Goal: Information Seeking & Learning: Find specific page/section

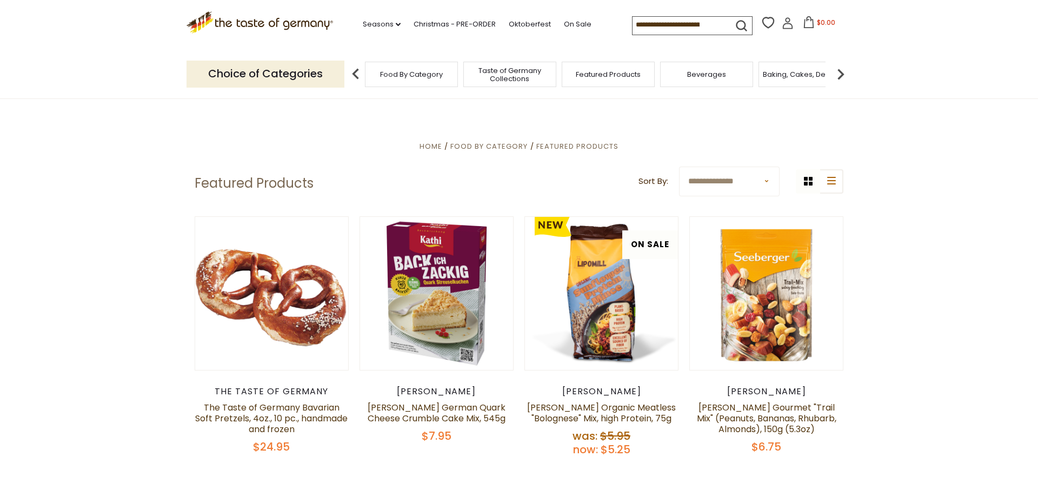
click at [679, 167] on select "**********" at bounding box center [729, 182] width 101 height 30
click at [403, 72] on span "Food By Category" at bounding box center [411, 74] width 63 height 8
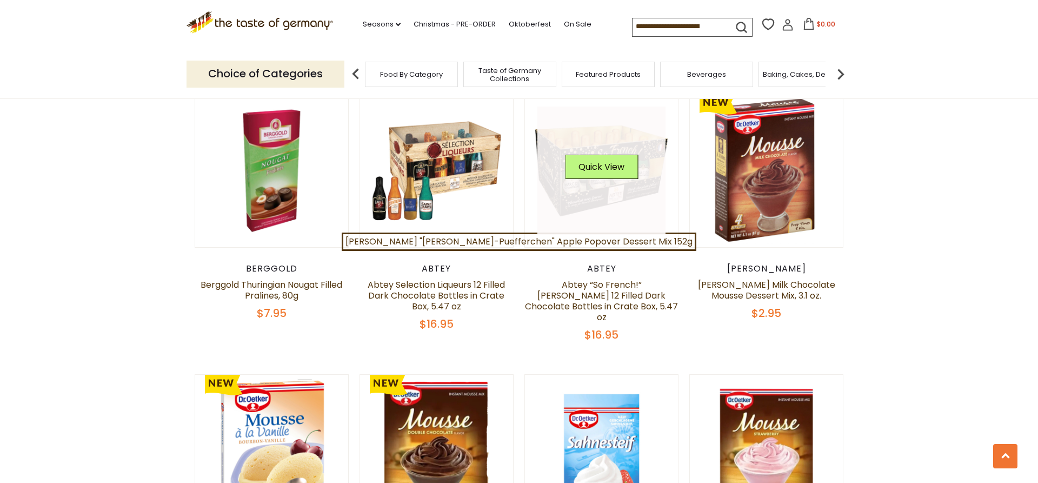
scroll to position [441, 0]
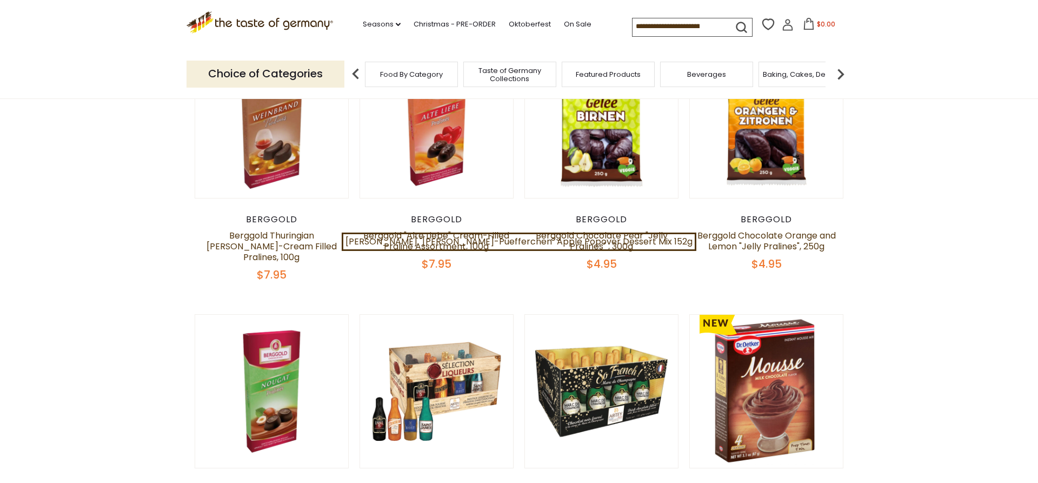
click at [841, 74] on img at bounding box center [841, 74] width 22 height 22
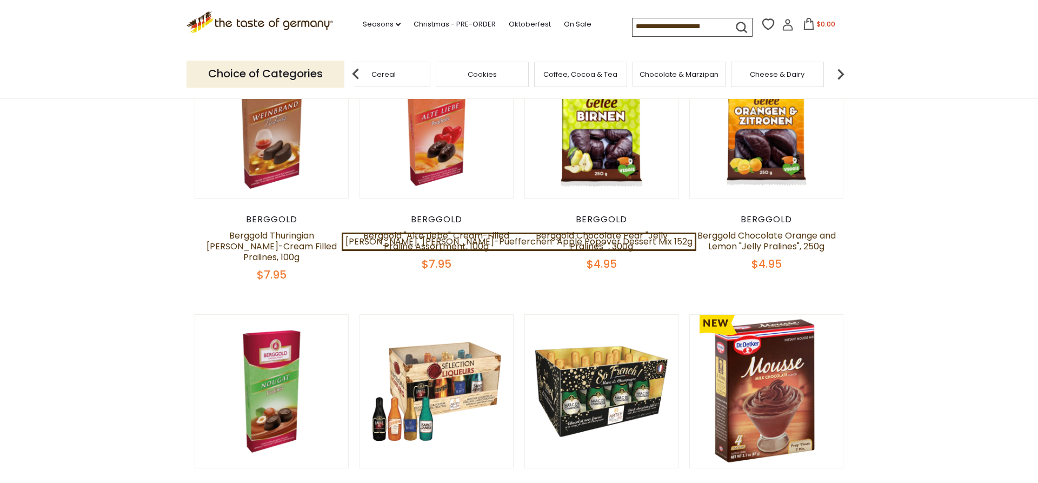
click at [841, 74] on img at bounding box center [841, 74] width 22 height 22
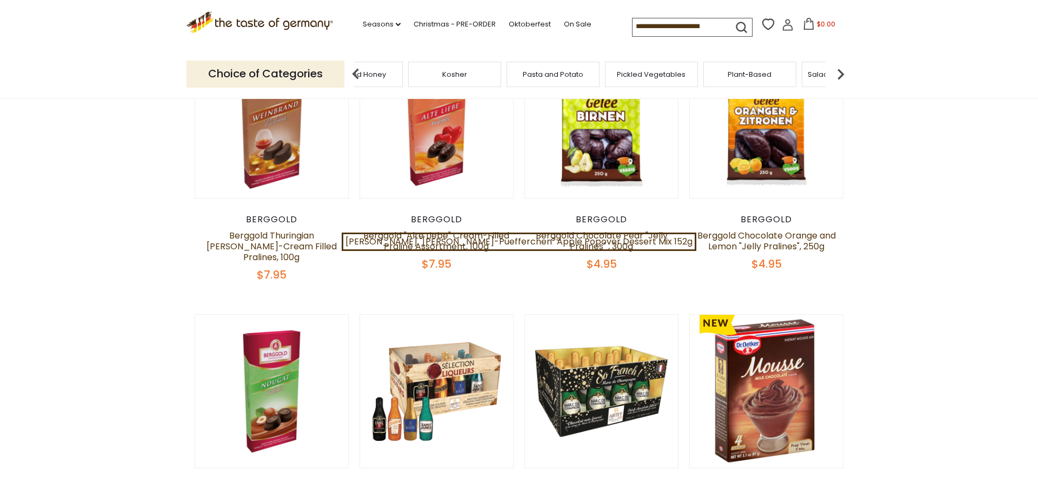
click at [841, 74] on img at bounding box center [841, 74] width 22 height 22
click at [616, 73] on span "Sausages" at bounding box center [616, 74] width 36 height 8
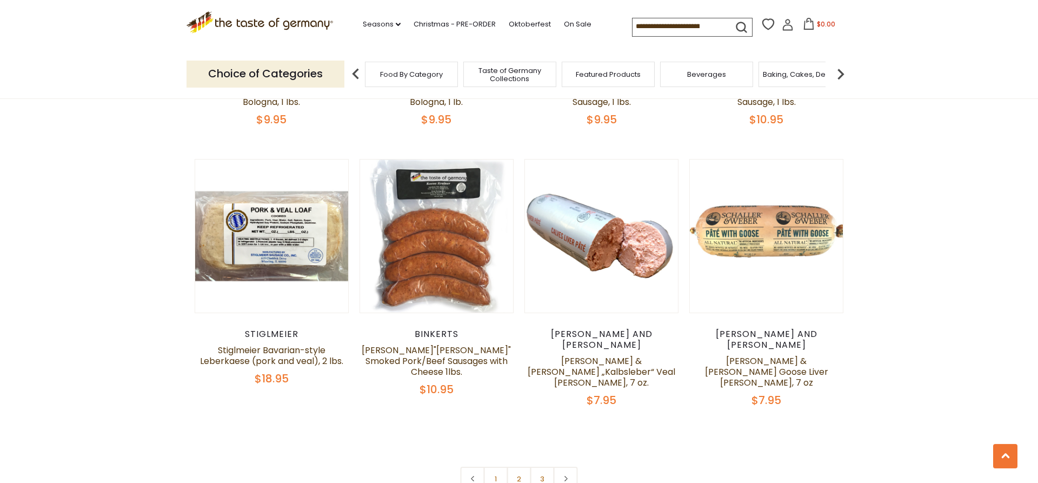
scroll to position [2593, 0]
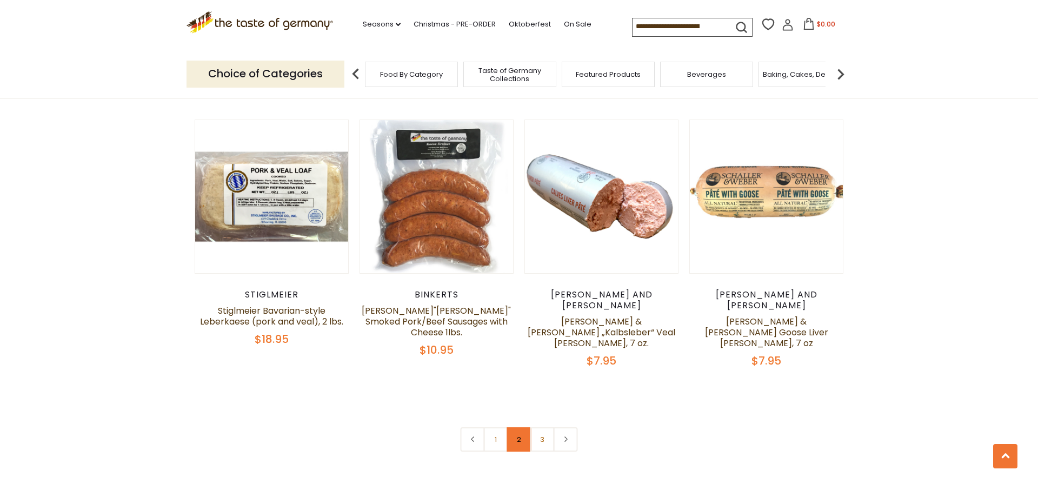
click at [515, 427] on link "2" at bounding box center [519, 439] width 24 height 24
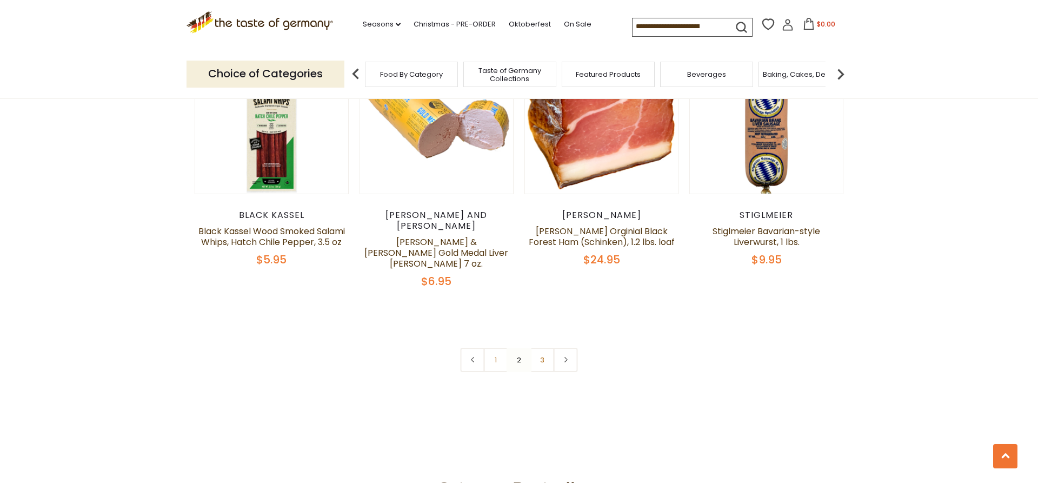
scroll to position [2633, 0]
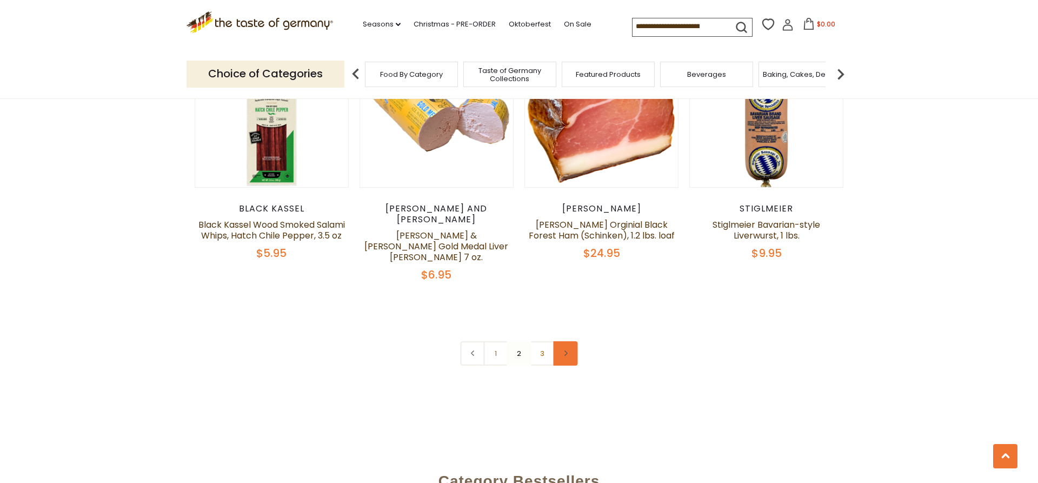
click at [565, 341] on link at bounding box center [566, 353] width 24 height 24
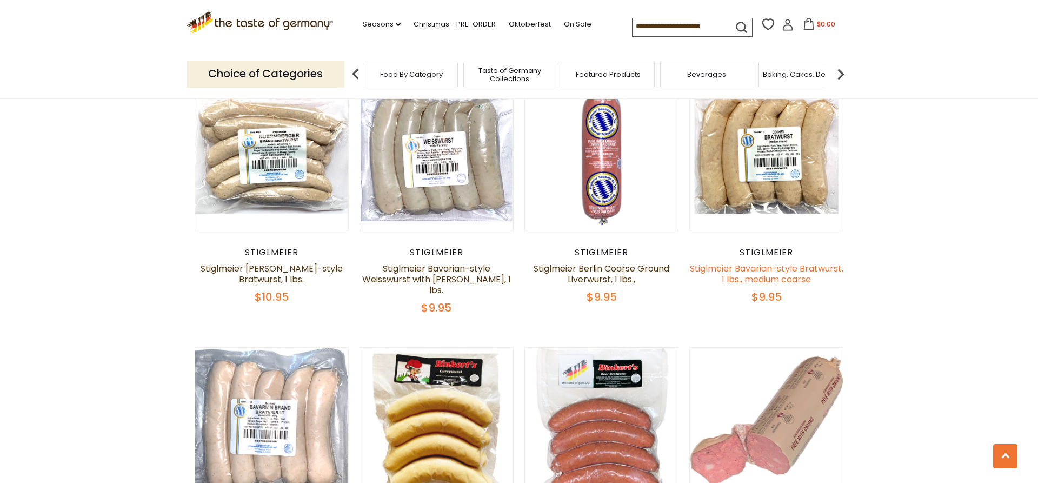
scroll to position [662, 0]
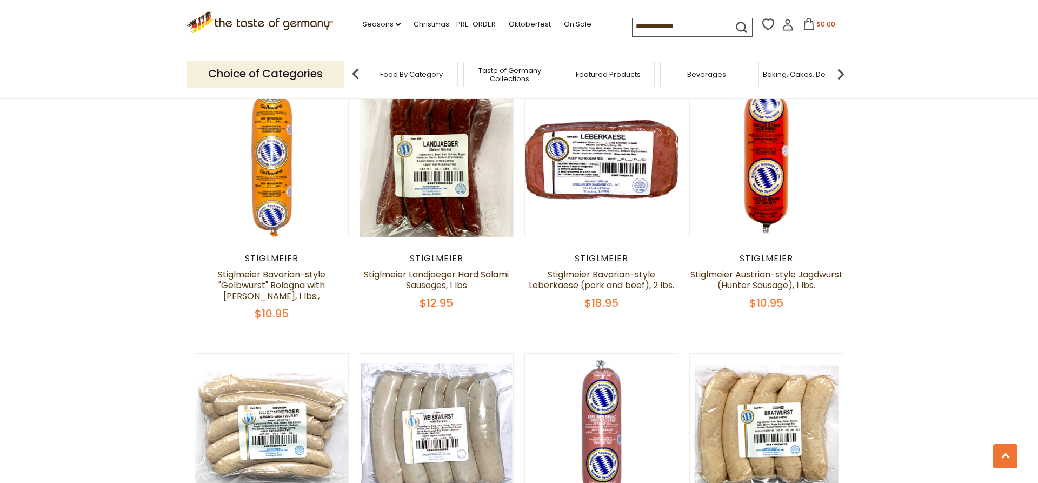
click at [843, 74] on img at bounding box center [841, 74] width 22 height 22
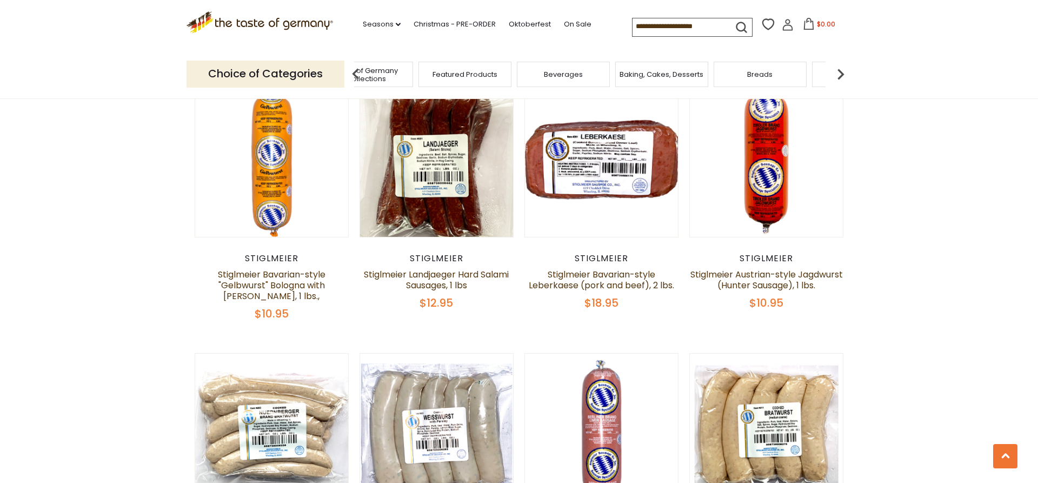
click at [843, 74] on img at bounding box center [841, 74] width 22 height 22
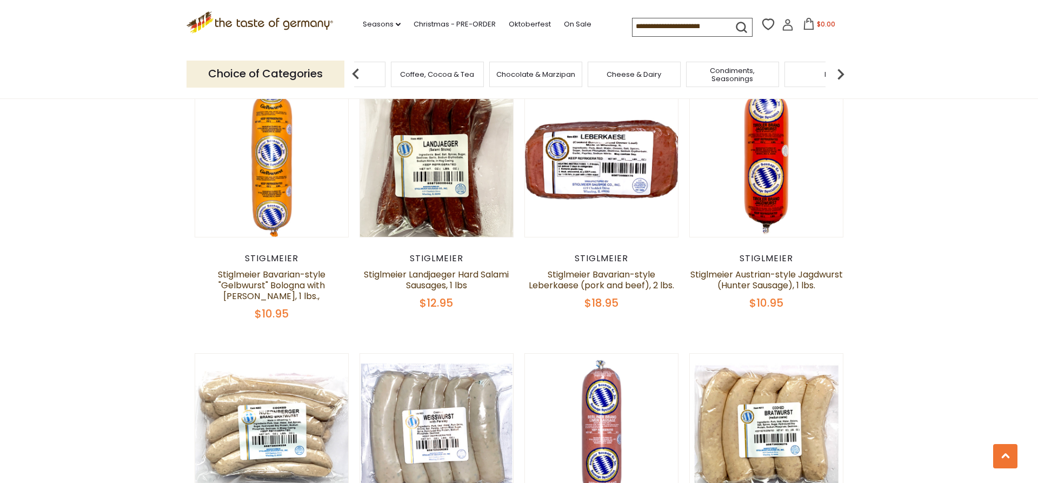
click at [264, 20] on icon ".st0{fill:#EDD300;} .st1{fill:#D33E21;}" at bounding box center [260, 22] width 147 height 22
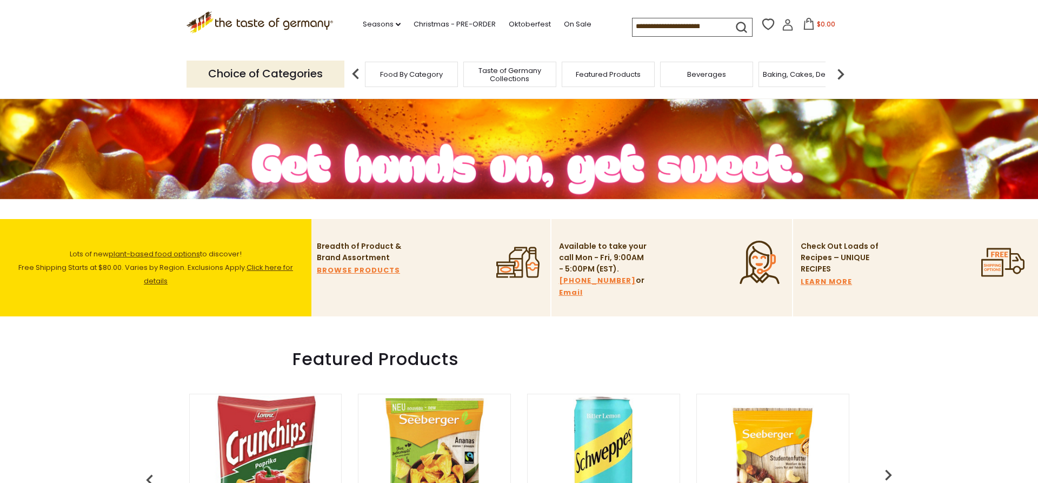
scroll to position [221, 0]
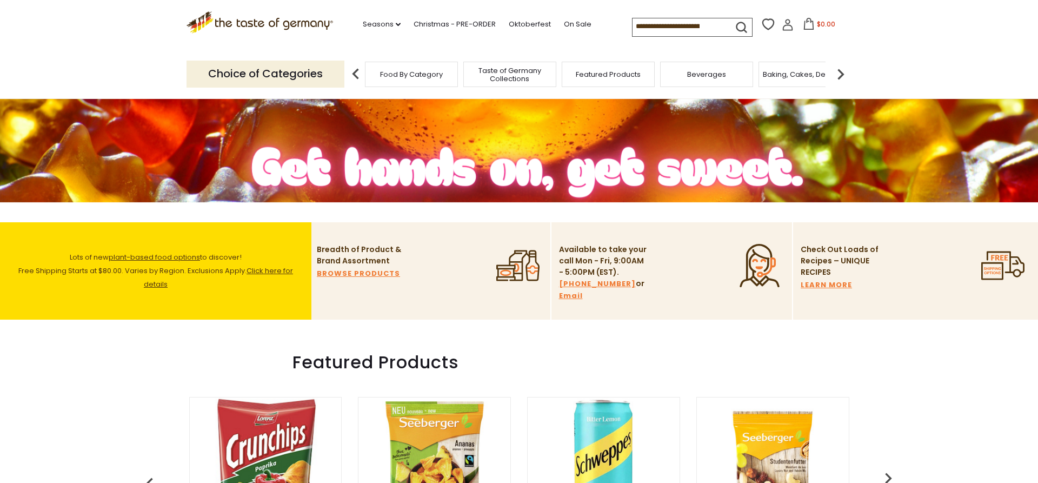
click at [311, 75] on p "Choice of Categories" at bounding box center [266, 74] width 158 height 26
click at [353, 69] on img at bounding box center [356, 74] width 22 height 22
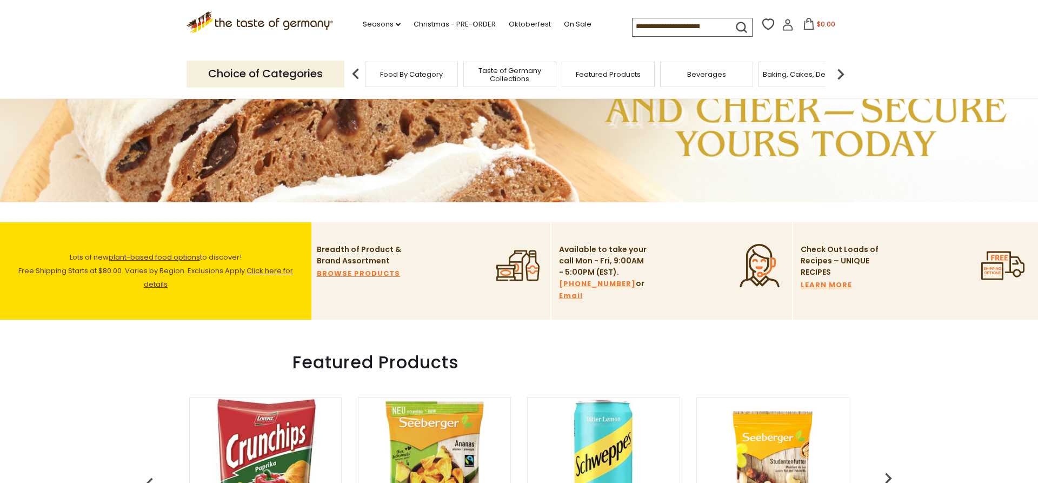
click at [355, 71] on img at bounding box center [356, 74] width 22 height 22
click at [842, 70] on img at bounding box center [841, 74] width 22 height 22
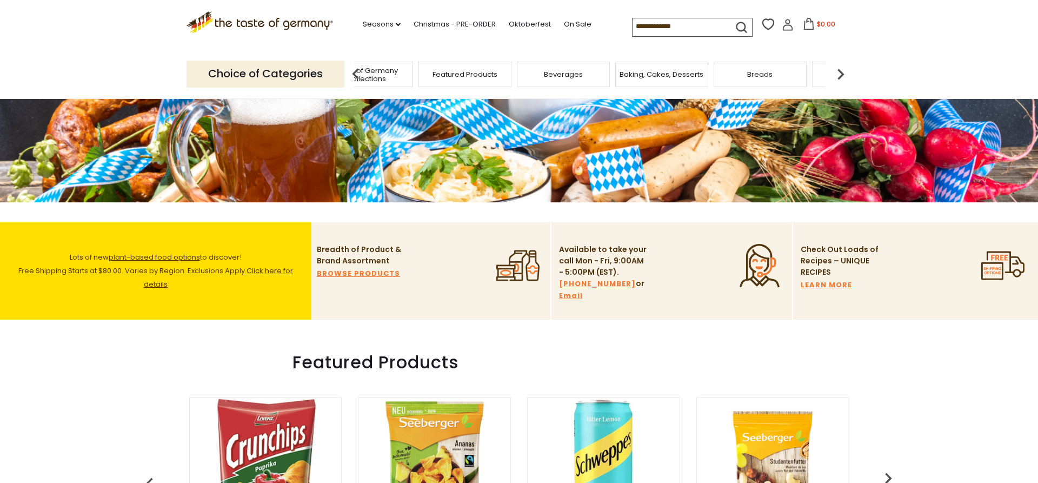
click at [842, 70] on img at bounding box center [841, 74] width 22 height 22
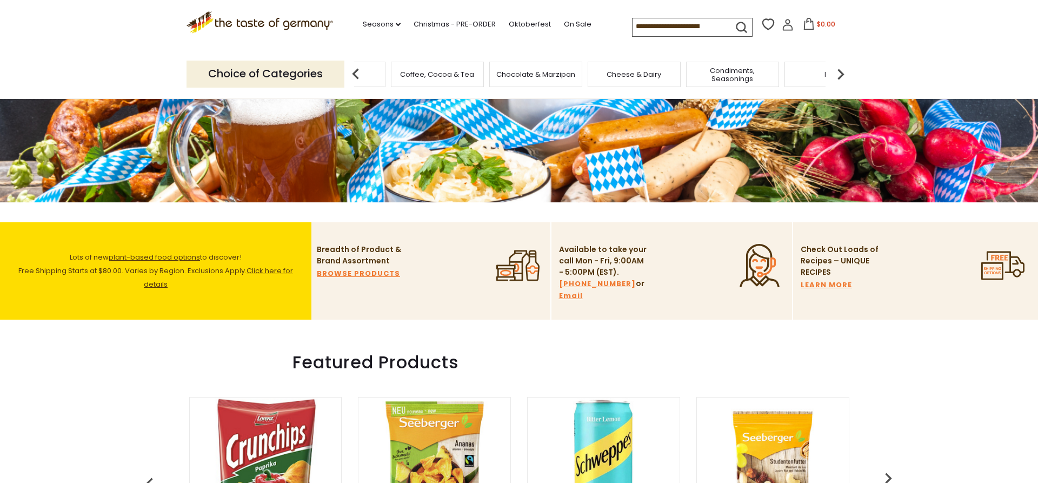
click at [842, 70] on img at bounding box center [841, 74] width 22 height 22
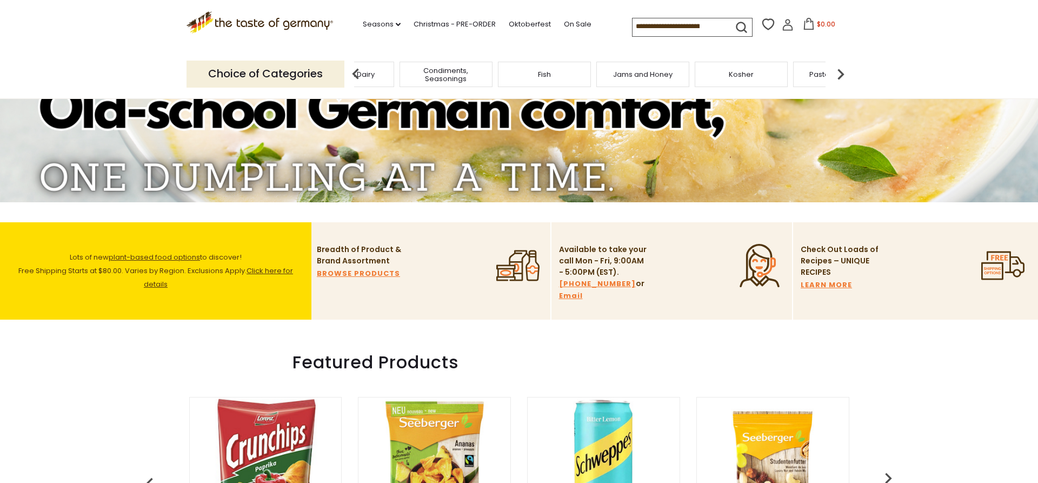
click at [842, 70] on img at bounding box center [841, 74] width 22 height 22
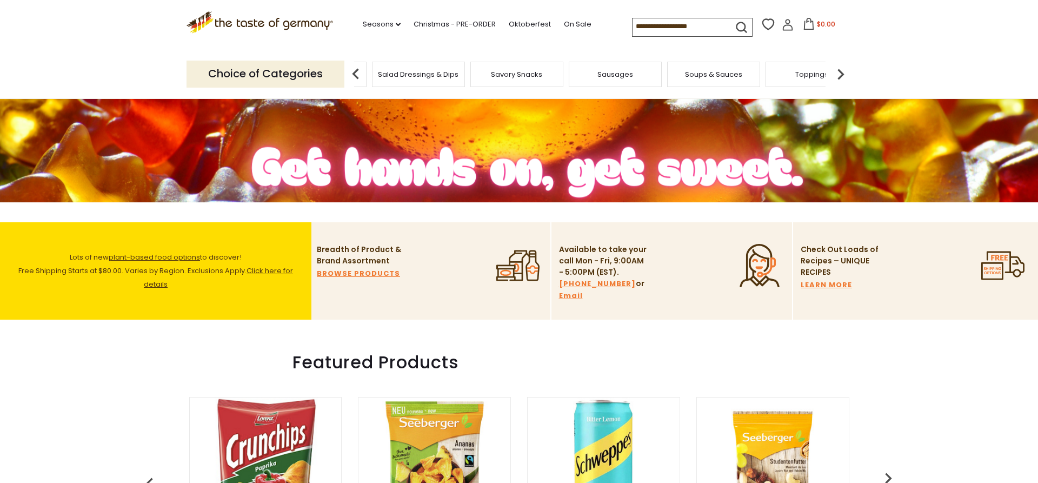
click at [842, 70] on img at bounding box center [841, 74] width 22 height 22
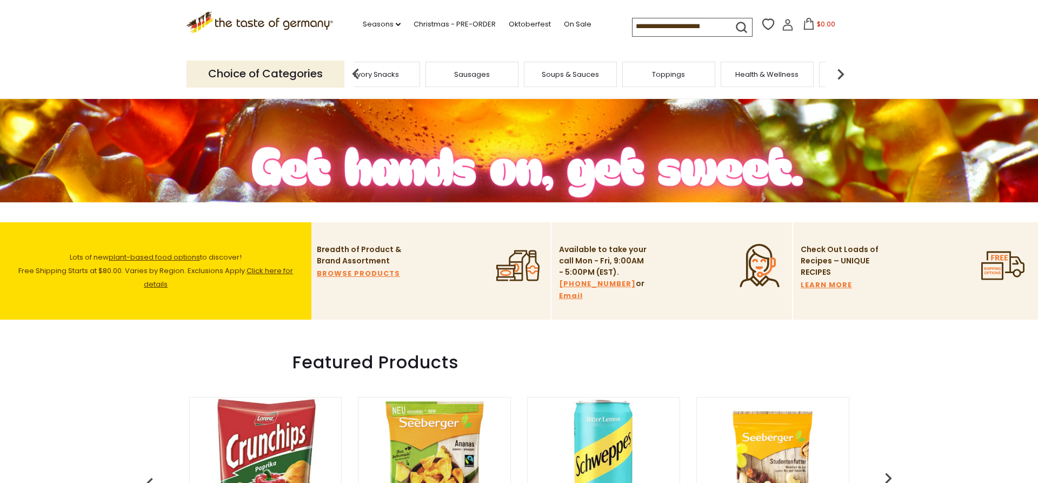
click at [842, 70] on img at bounding box center [841, 74] width 22 height 22
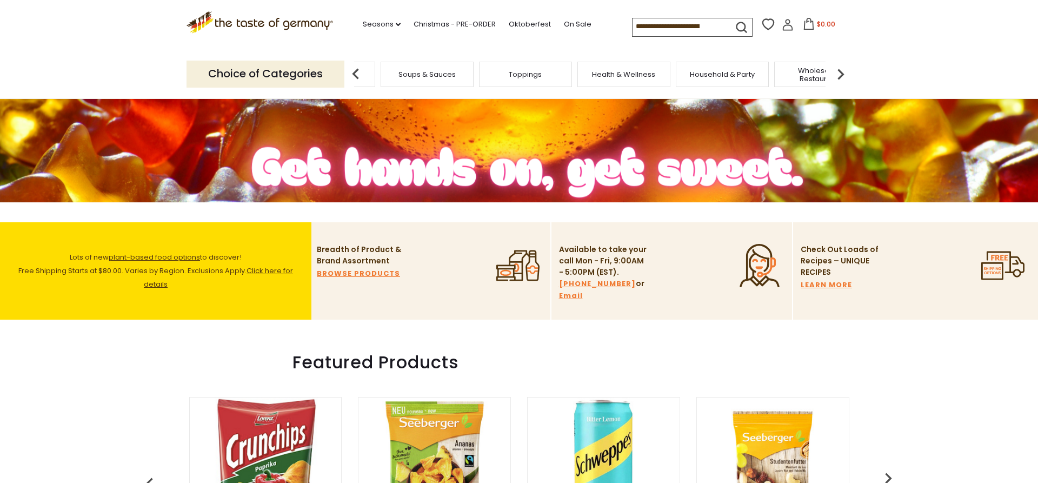
click at [619, 78] on div "Health & Wellness" at bounding box center [624, 74] width 93 height 25
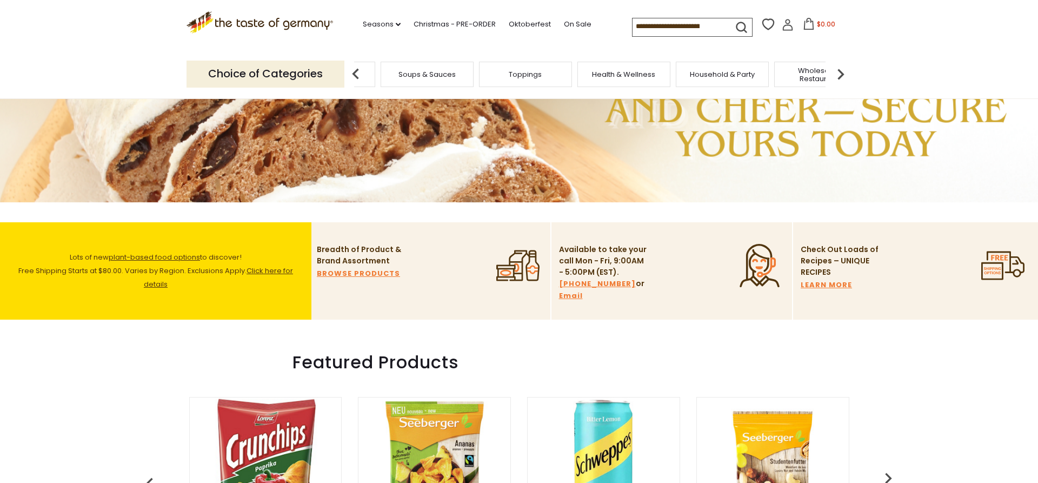
click at [615, 70] on span "Health & Wellness" at bounding box center [623, 74] width 63 height 8
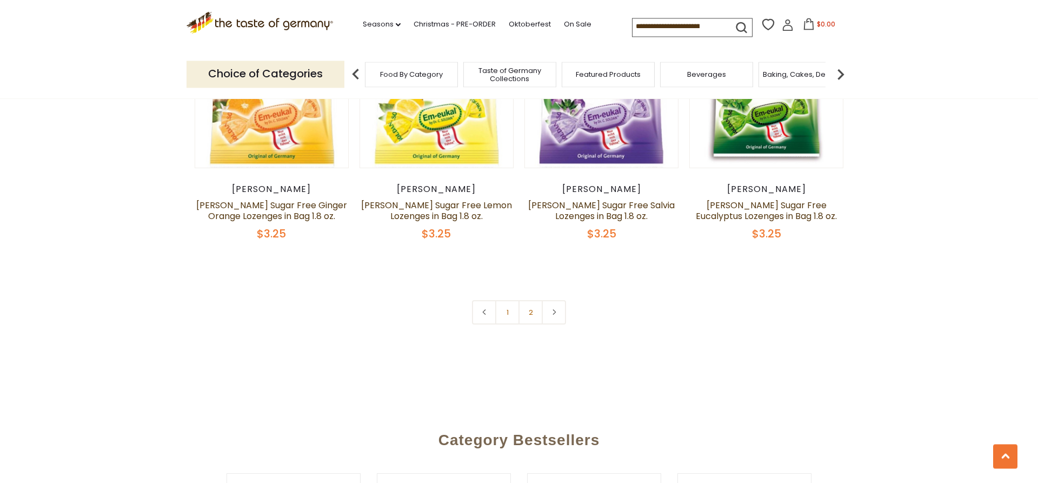
scroll to position [2593, 0]
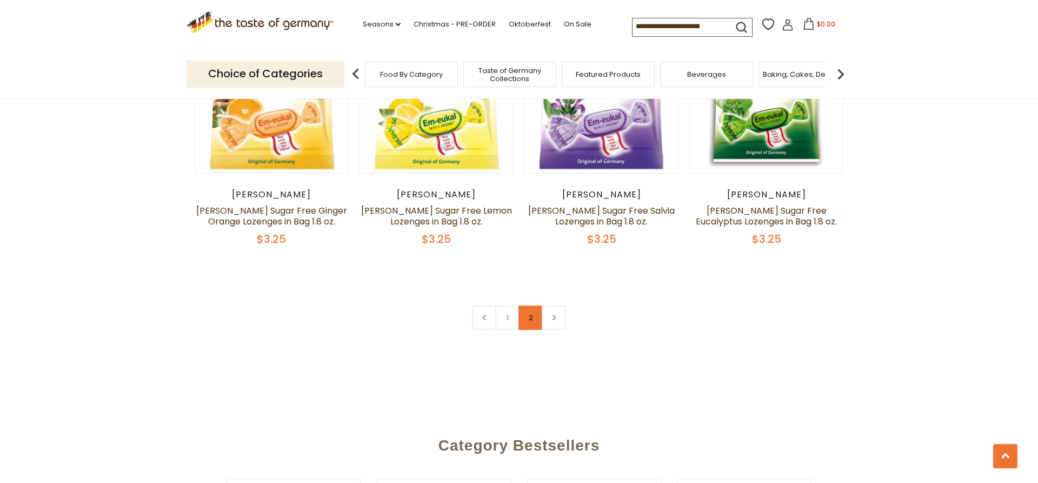
click at [527, 314] on link "2" at bounding box center [531, 318] width 24 height 24
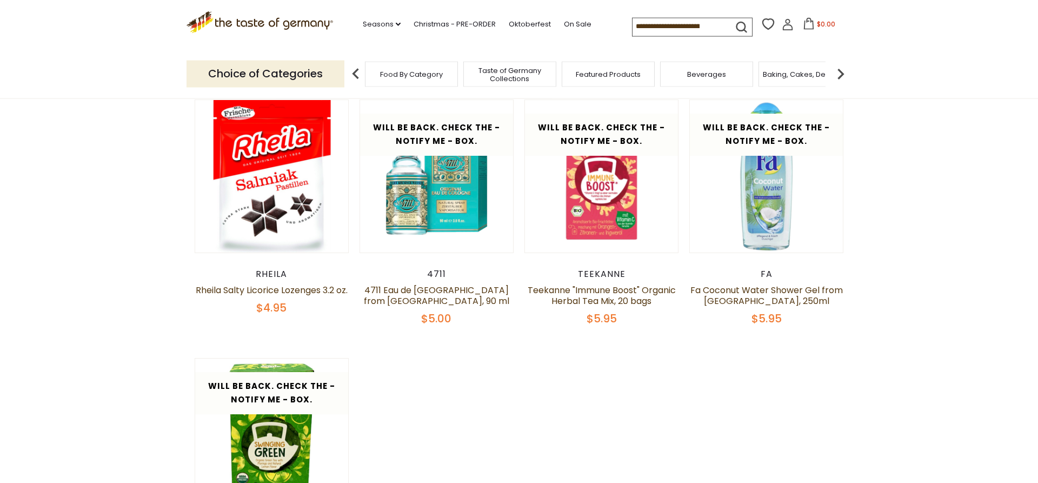
scroll to position [426, 0]
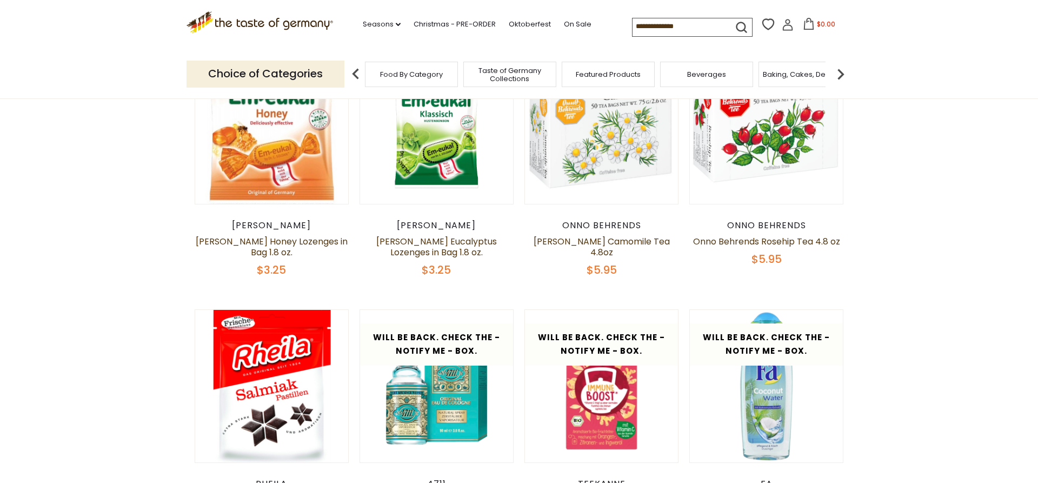
click at [839, 71] on img at bounding box center [841, 74] width 22 height 22
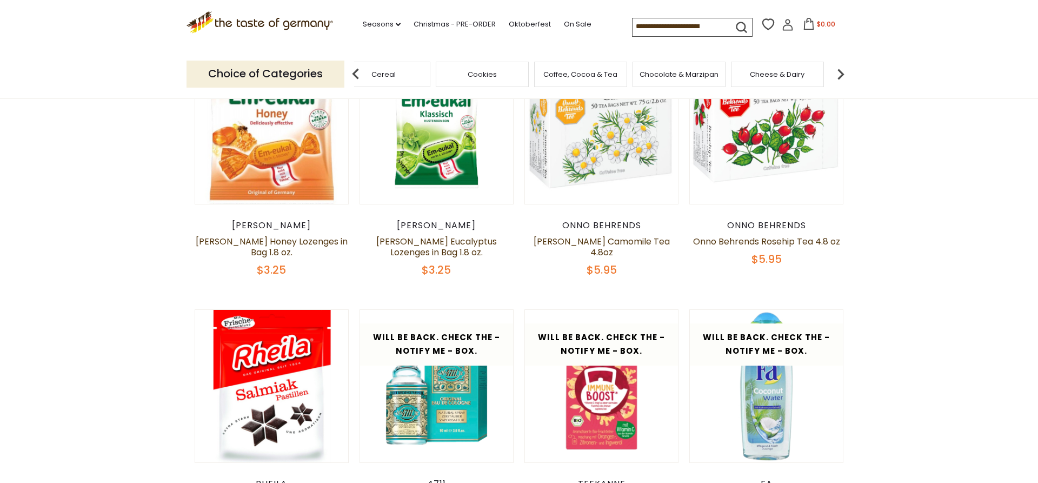
click at [839, 71] on img at bounding box center [841, 74] width 22 height 22
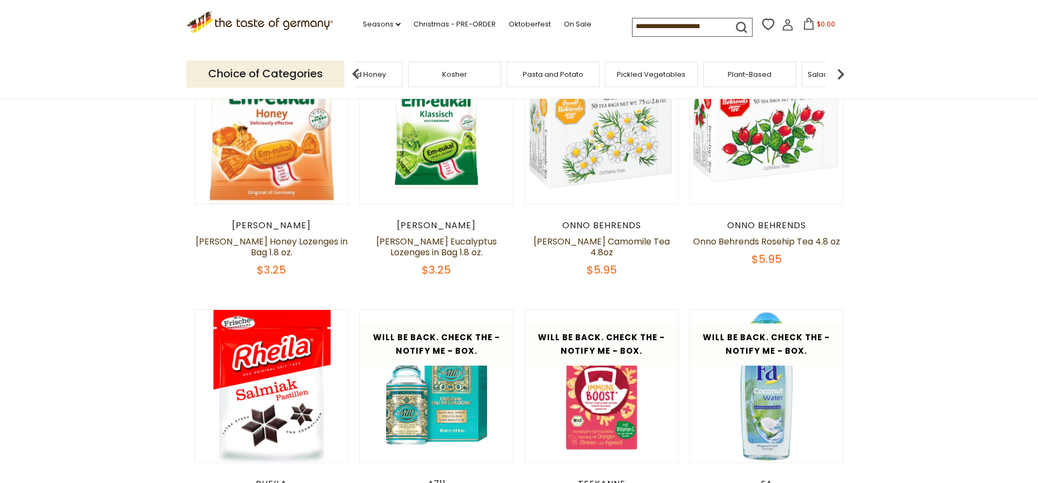
click at [839, 71] on img at bounding box center [841, 74] width 22 height 22
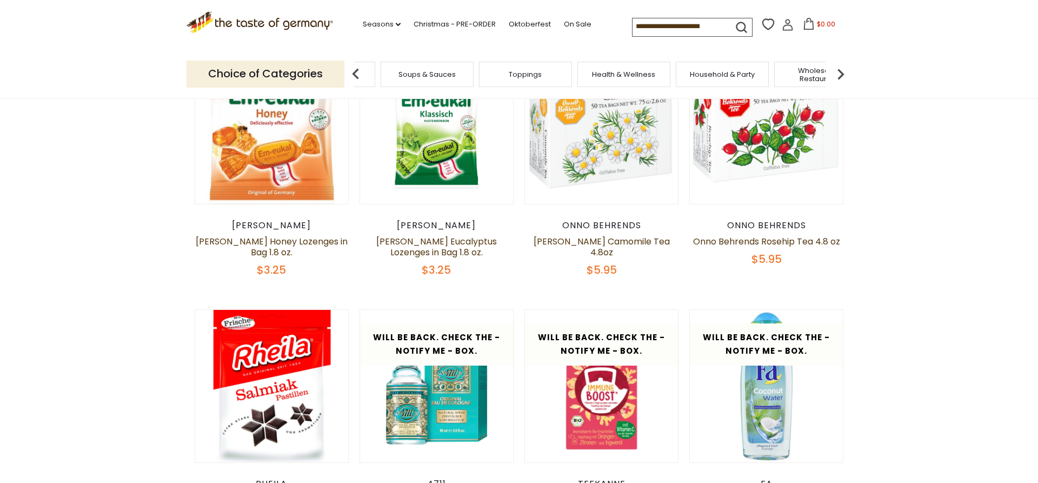
click at [839, 71] on img at bounding box center [841, 74] width 22 height 22
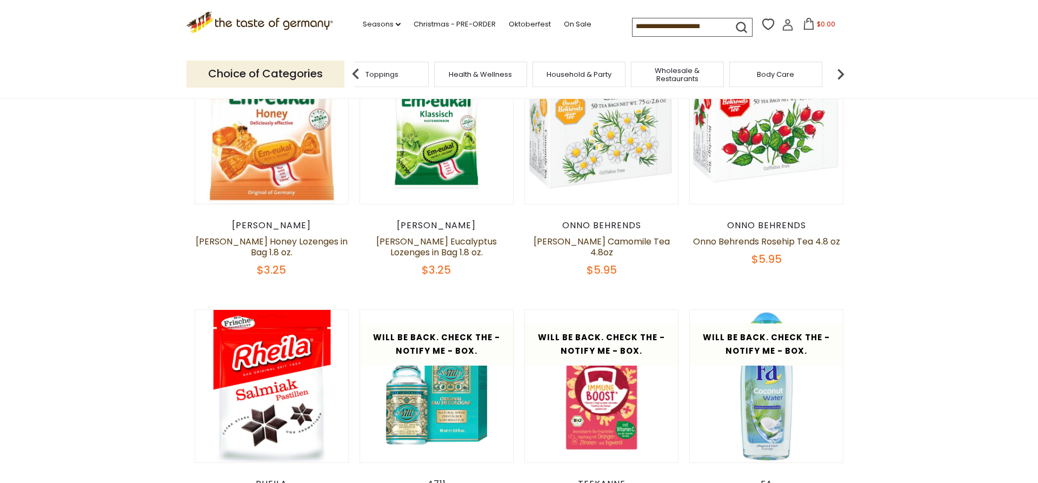
click at [839, 71] on img at bounding box center [841, 74] width 22 height 22
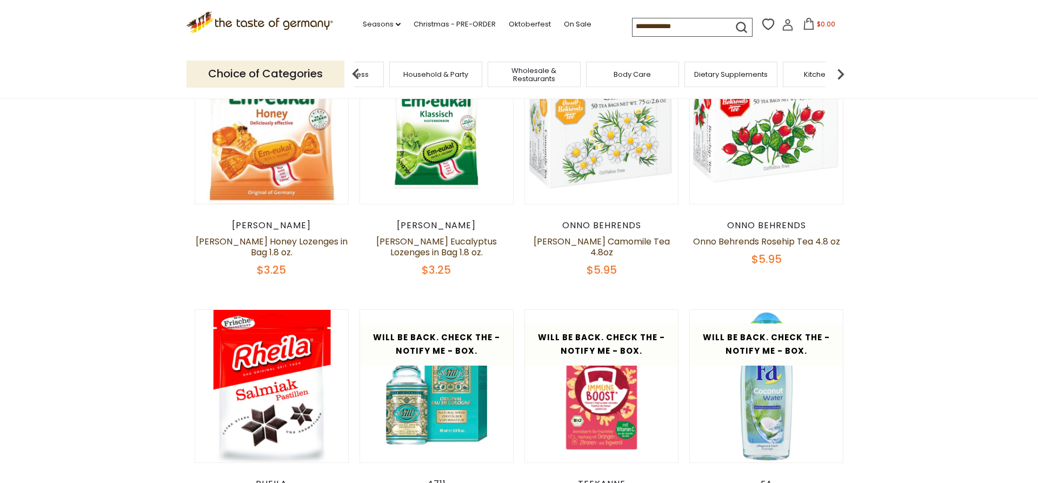
click at [839, 71] on img at bounding box center [841, 74] width 22 height 22
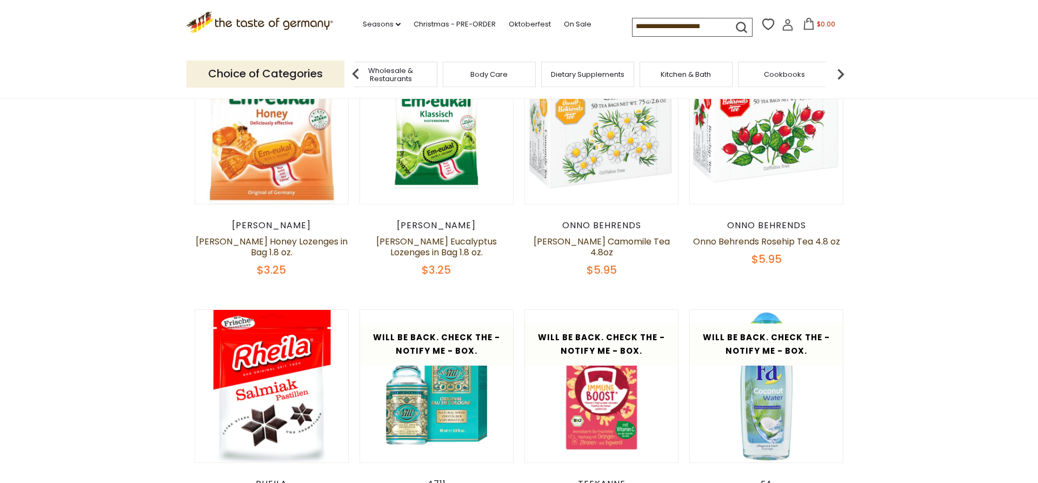
click at [492, 72] on span "Body Care" at bounding box center [489, 74] width 37 height 8
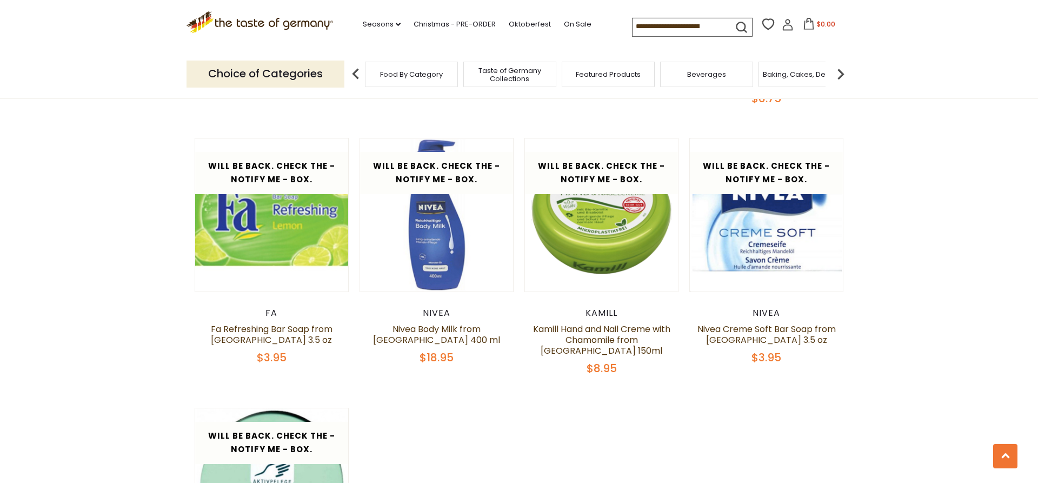
scroll to position [1655, 0]
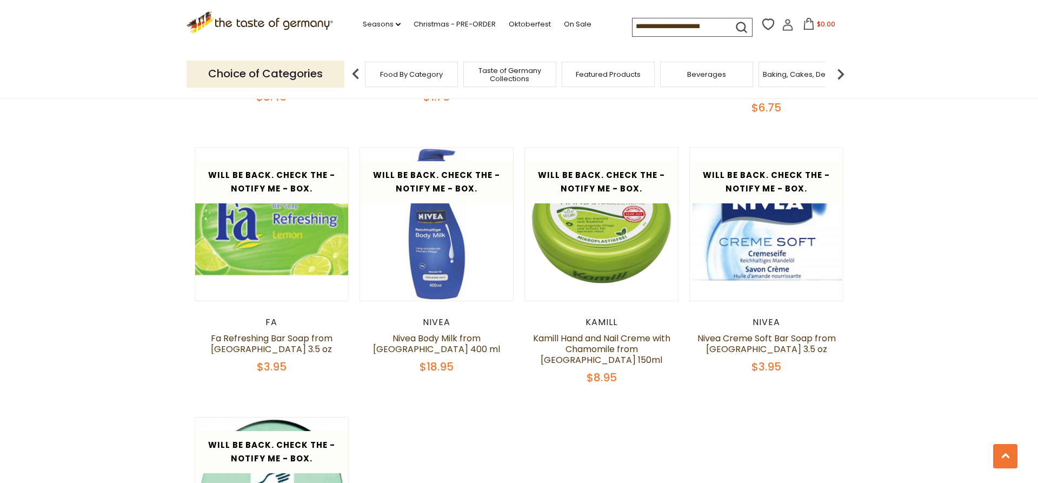
click at [633, 26] on input at bounding box center [678, 25] width 91 height 15
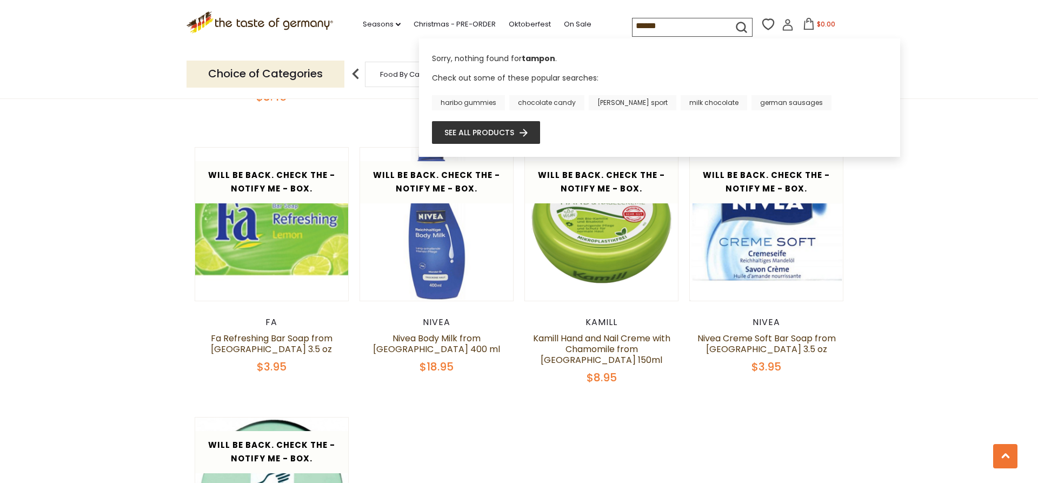
drag, startPoint x: 630, startPoint y: 30, endPoint x: 559, endPoint y: 29, distance: 70.3
click at [633, 29] on input "******" at bounding box center [678, 25] width 91 height 15
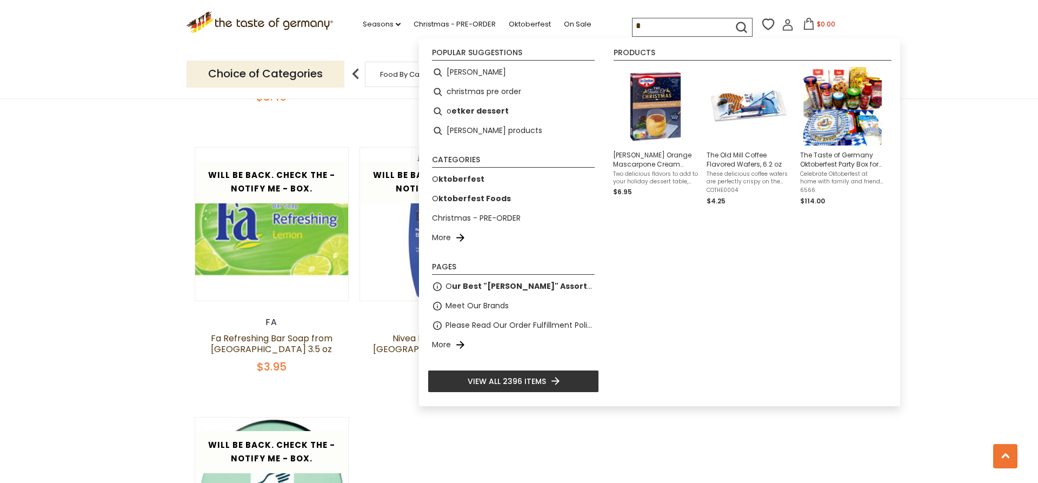
type input "**"
